Goal: Complete application form: Complete application form

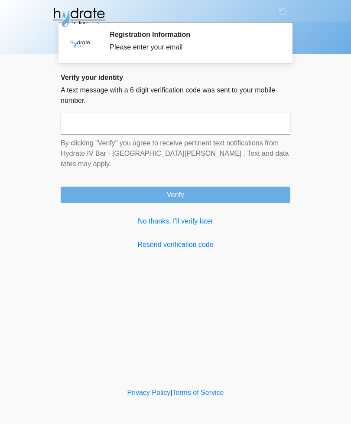
click at [148, 121] on input "text" at bounding box center [176, 124] width 230 height 22
type input "******"
click at [199, 187] on button "Verify" at bounding box center [176, 195] width 230 height 16
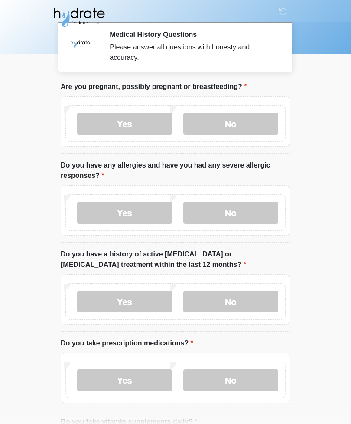
click at [252, 125] on label "No" at bounding box center [231, 124] width 95 height 22
click at [139, 207] on label "Yes" at bounding box center [124, 213] width 95 height 22
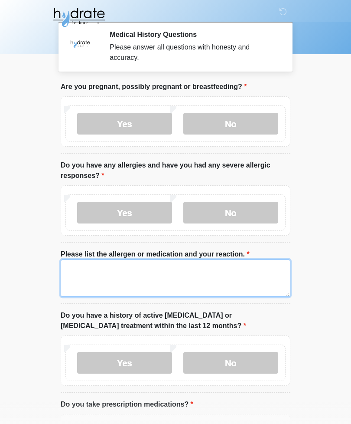
click at [153, 272] on textarea "Please list the allergen or medication and your reaction." at bounding box center [176, 277] width 230 height 37
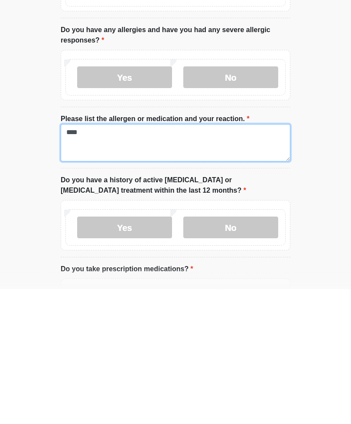
type textarea "****"
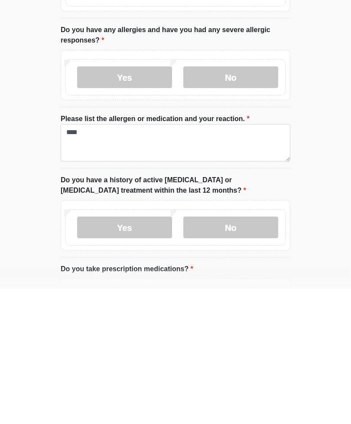
click at [310, 216] on body "‎ ‎ ‎ Medical History Questions Please answer all questions with honesty and ac…" at bounding box center [175, 212] width 351 height 424
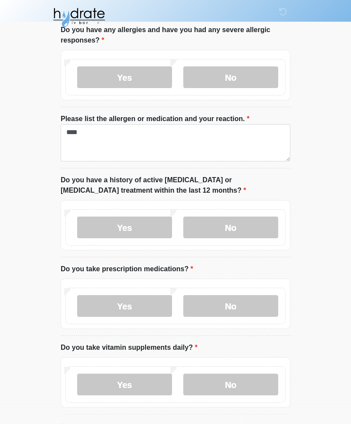
click at [250, 226] on label "No" at bounding box center [231, 227] width 95 height 22
click at [142, 309] on label "Yes" at bounding box center [124, 306] width 95 height 22
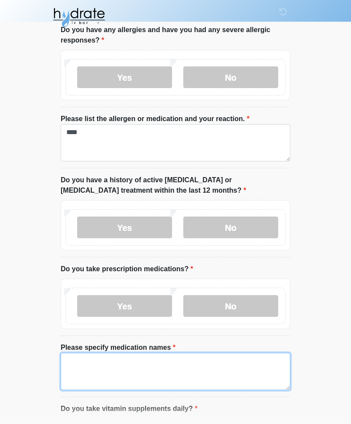
click at [148, 361] on textarea "Please specify medication names" at bounding box center [176, 371] width 230 height 37
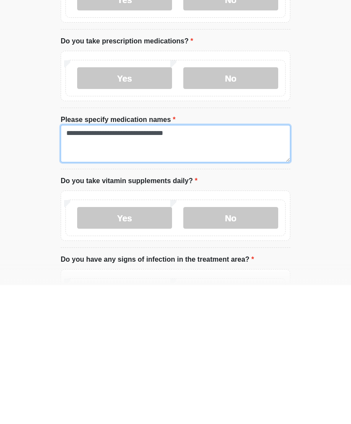
type textarea "**********"
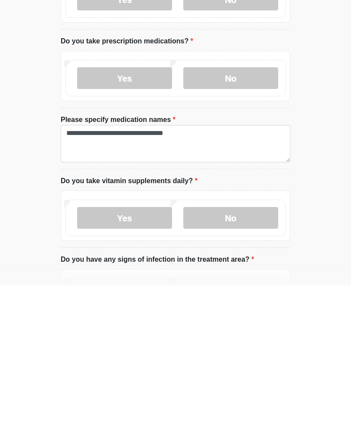
click at [234, 346] on label "No" at bounding box center [231, 357] width 95 height 22
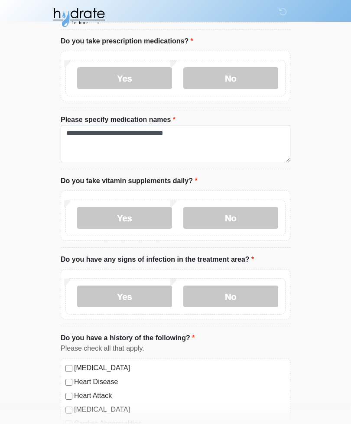
click at [241, 295] on label "No" at bounding box center [231, 296] width 95 height 22
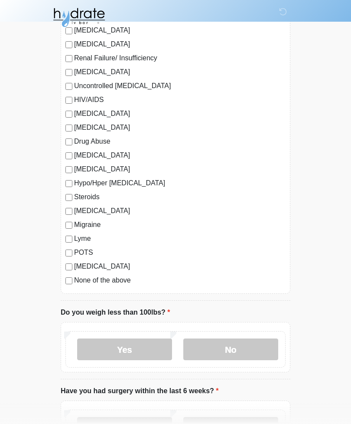
scroll to position [928, 0]
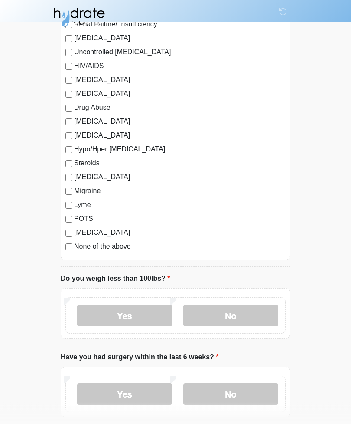
click at [246, 310] on label "No" at bounding box center [231, 316] width 95 height 22
click at [233, 396] on label "No" at bounding box center [231, 394] width 95 height 22
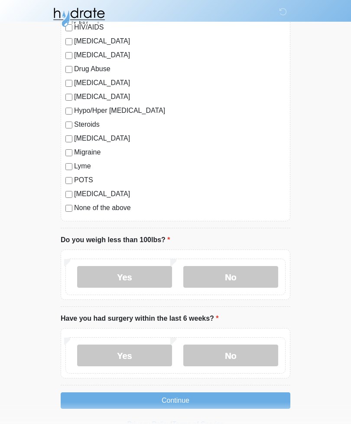
scroll to position [969, 0]
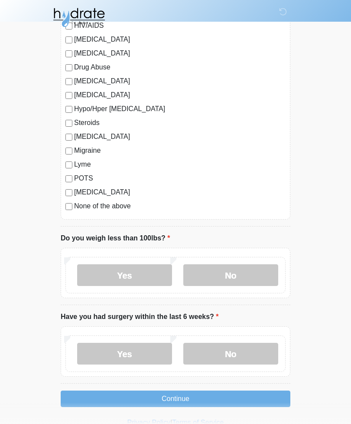
click at [207, 397] on button "Continue" at bounding box center [176, 398] width 230 height 16
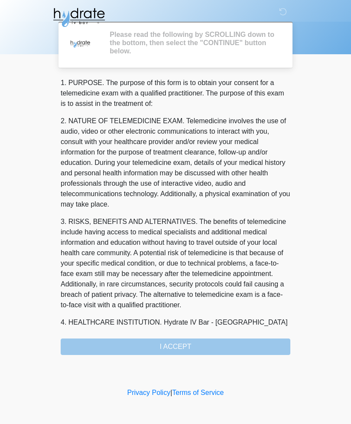
scroll to position [0, 0]
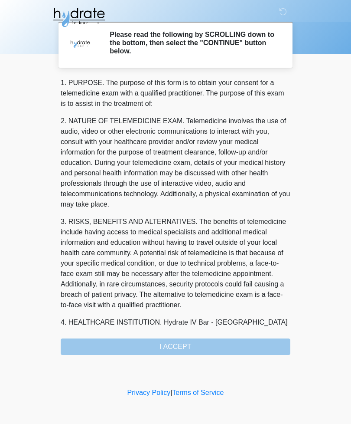
click at [212, 343] on div "1. PURPOSE. The purpose of this form is to obtain your consent for a telemedici…" at bounding box center [176, 216] width 230 height 277
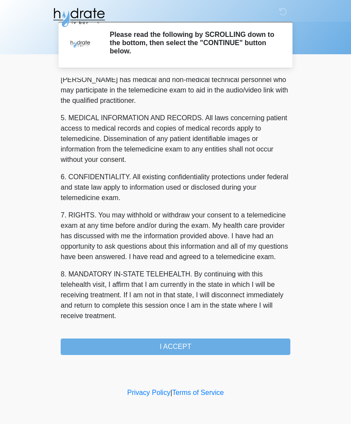
scroll to position [263, 0]
click at [184, 345] on button "I ACCEPT" at bounding box center [176, 346] width 230 height 16
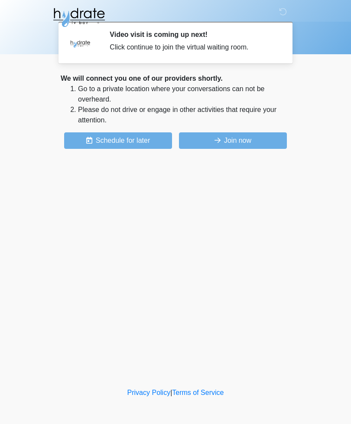
click at [245, 134] on button "Join now" at bounding box center [233, 140] width 108 height 16
